Goal: Use online tool/utility

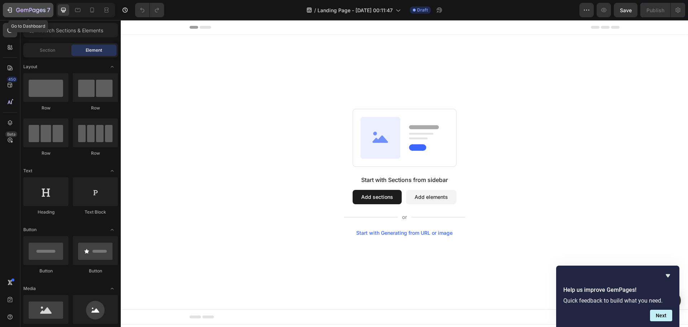
click at [15, 9] on div "7" at bounding box center [28, 10] width 44 height 9
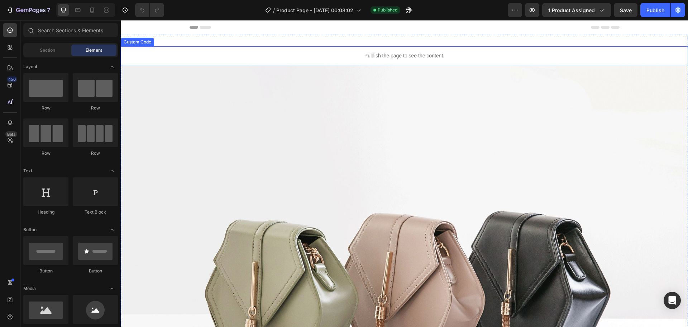
click at [287, 58] on p "Publish the page to see the content." at bounding box center [405, 56] width 568 height 8
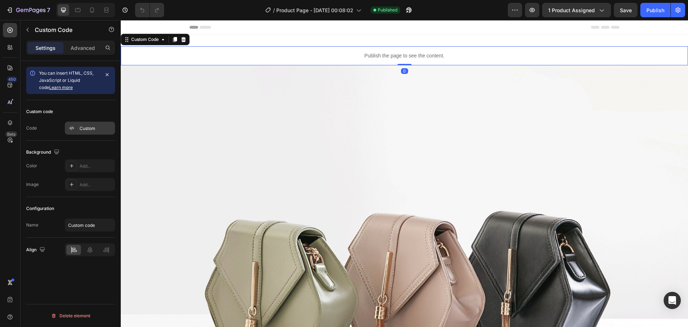
click at [94, 129] on div "Custom" at bounding box center [97, 128] width 34 height 6
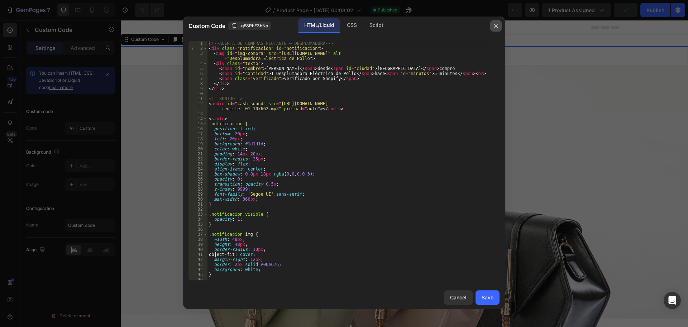
click at [494, 24] on icon "button" at bounding box center [496, 26] width 6 height 6
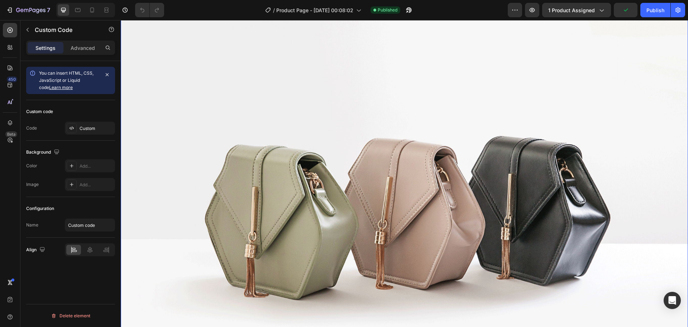
scroll to position [179, 0]
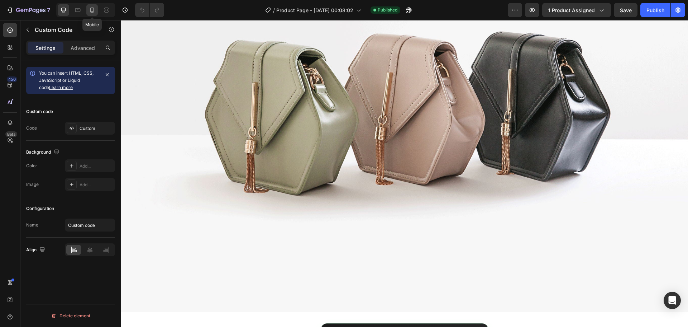
click at [89, 9] on icon at bounding box center [92, 9] width 7 height 7
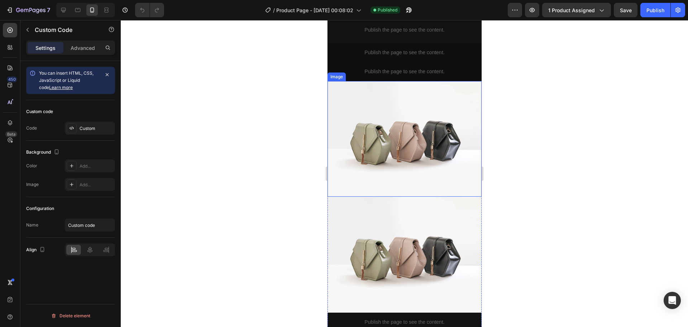
scroll to position [235, 0]
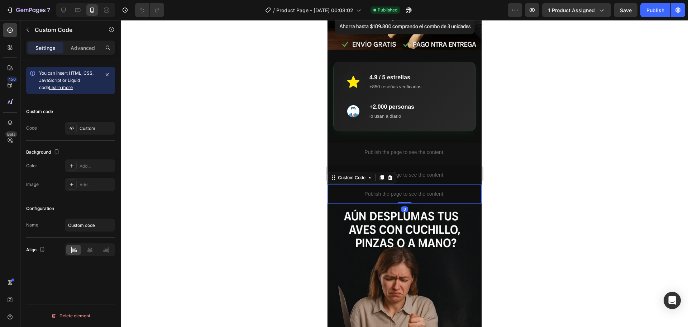
click at [382, 190] on p "Publish the page to see the content." at bounding box center [404, 194] width 154 height 8
click at [86, 126] on div "Custom" at bounding box center [97, 128] width 34 height 6
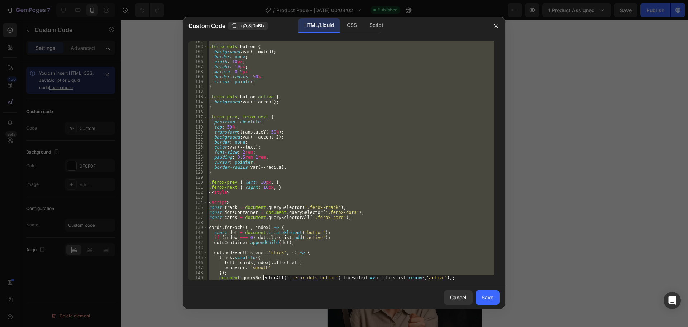
scroll to position [609, 0]
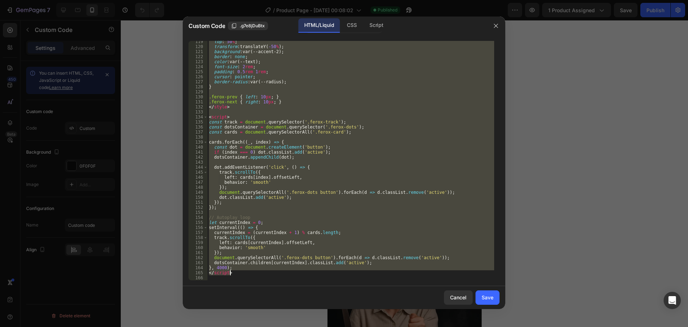
drag, startPoint x: 209, startPoint y: 48, endPoint x: 260, endPoint y: 272, distance: 229.4
click at [260, 272] on div "top : 50 % ; transform : translateY( -50 % ) ; background : var(--accent-2) ; b…" at bounding box center [351, 163] width 287 height 249
type textarea "}, 4000); </script>"
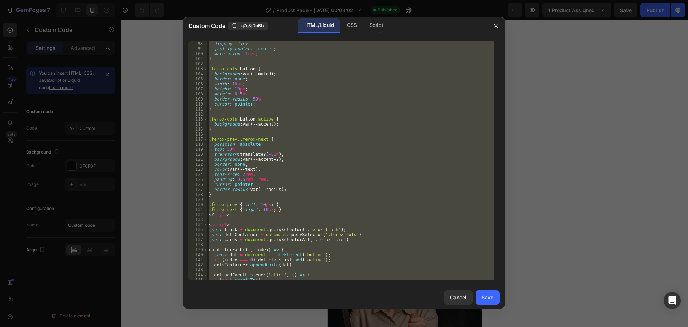
scroll to position [373, 0]
